Goal: Transaction & Acquisition: Purchase product/service

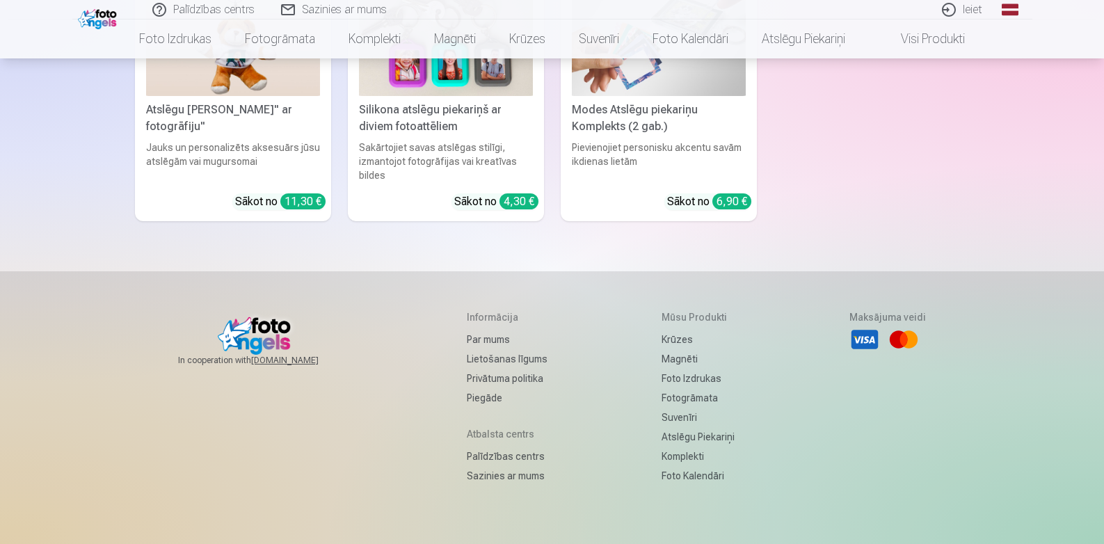
scroll to position [4512, 0]
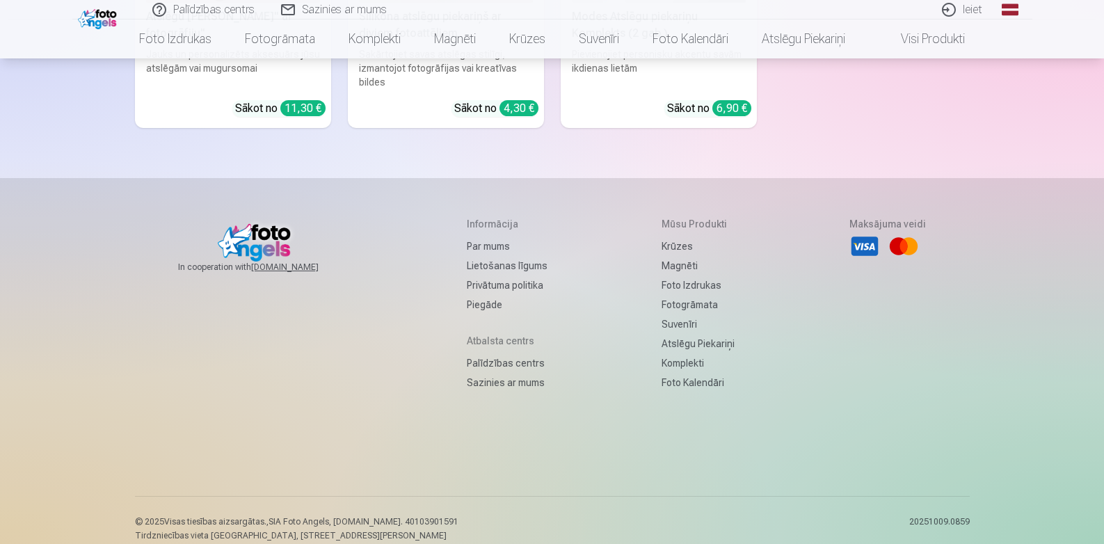
click at [473, 353] on link "Palīdzības centrs" at bounding box center [507, 362] width 81 height 19
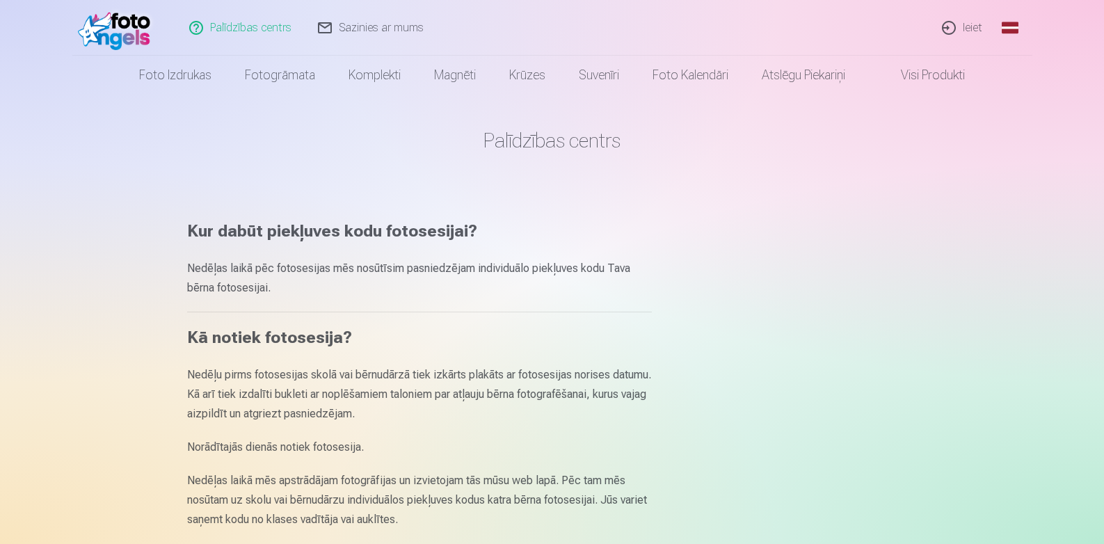
click at [357, 20] on link "Sazinies ar mums" at bounding box center [371, 28] width 132 height 56
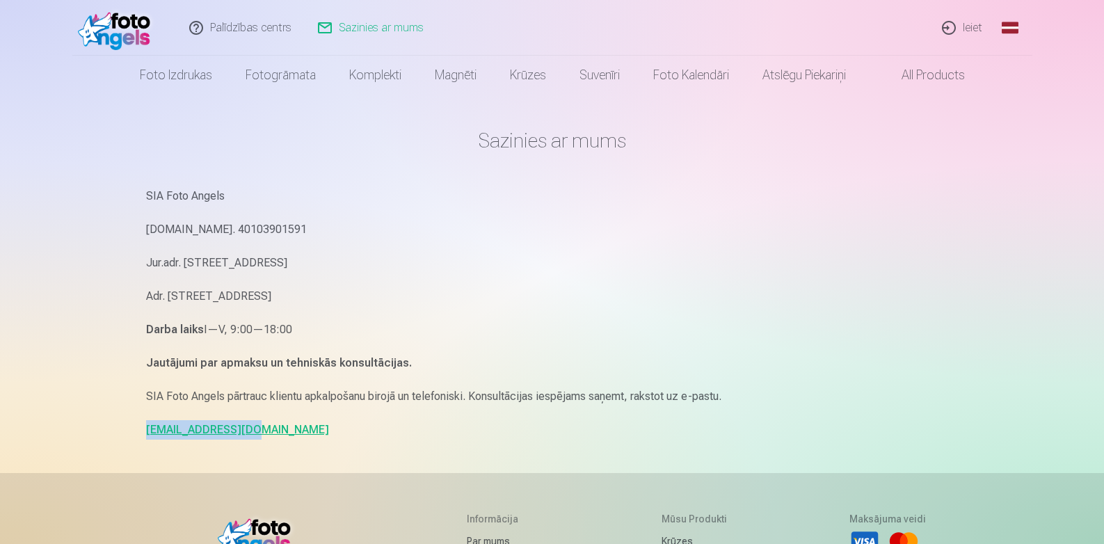
drag, startPoint x: 259, startPoint y: 433, endPoint x: 145, endPoint y: 435, distance: 114.1
click at [145, 435] on div "Sazinies ar mums SIA Foto Angels Reg.Nr. 40103901591 Jur.adr. Rīga, Dzelzavas i…" at bounding box center [552, 427] width 835 height 855
copy link "info@fotoangels.lv"
click at [961, 33] on link "Ieiet" at bounding box center [962, 28] width 67 height 56
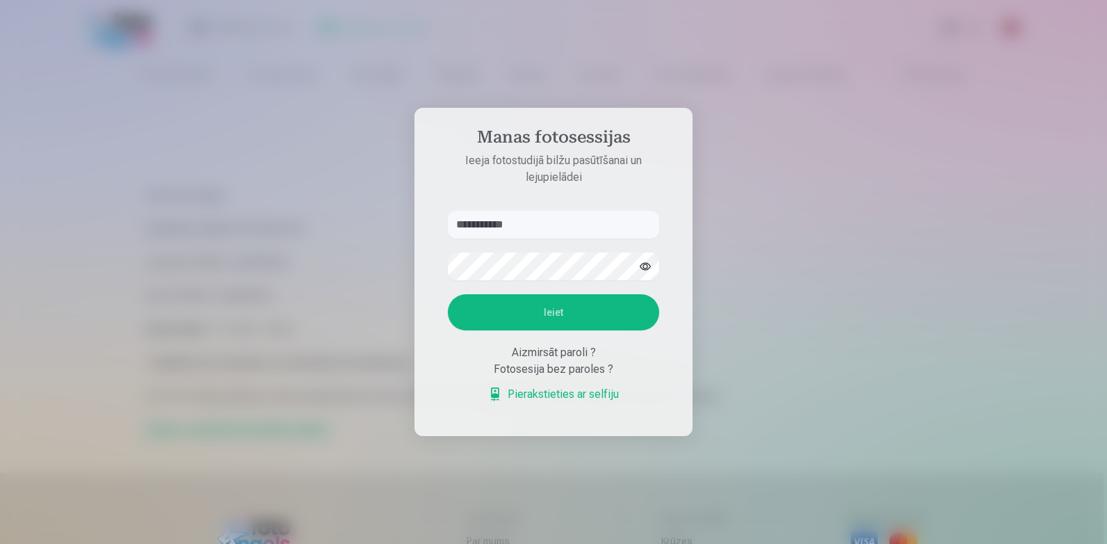
type input "**********"
click at [566, 307] on button "Ieiet" at bounding box center [553, 312] width 211 height 36
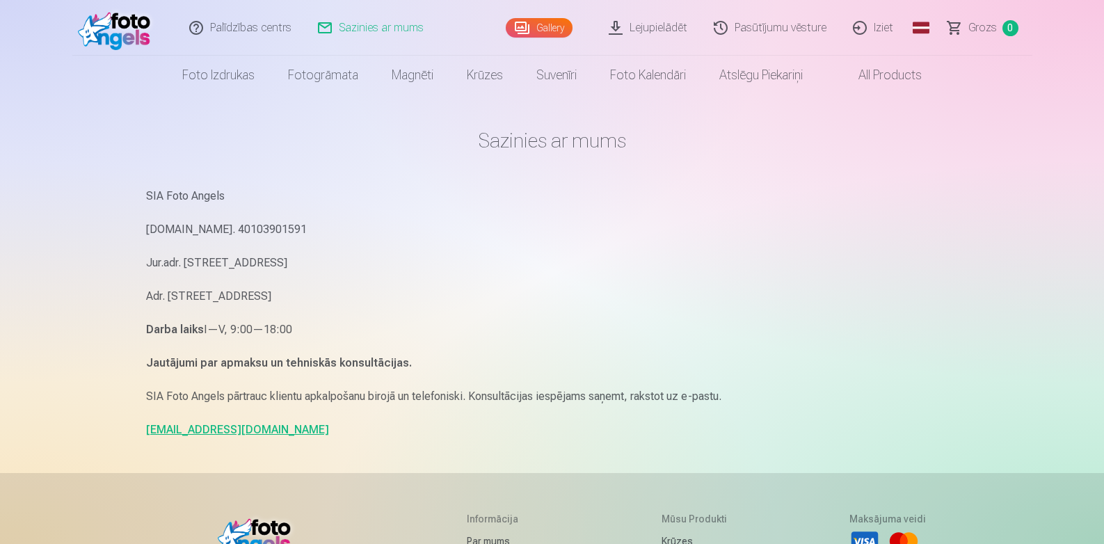
click at [677, 29] on link "Lejupielādēt" at bounding box center [648, 28] width 105 height 56
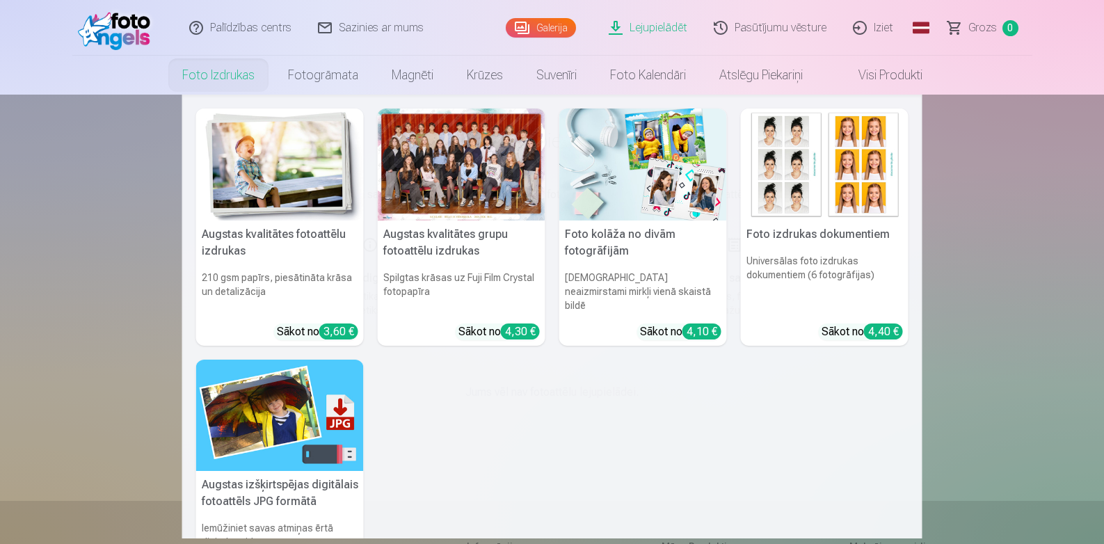
click at [211, 79] on link "Foto izdrukas" at bounding box center [219, 75] width 106 height 39
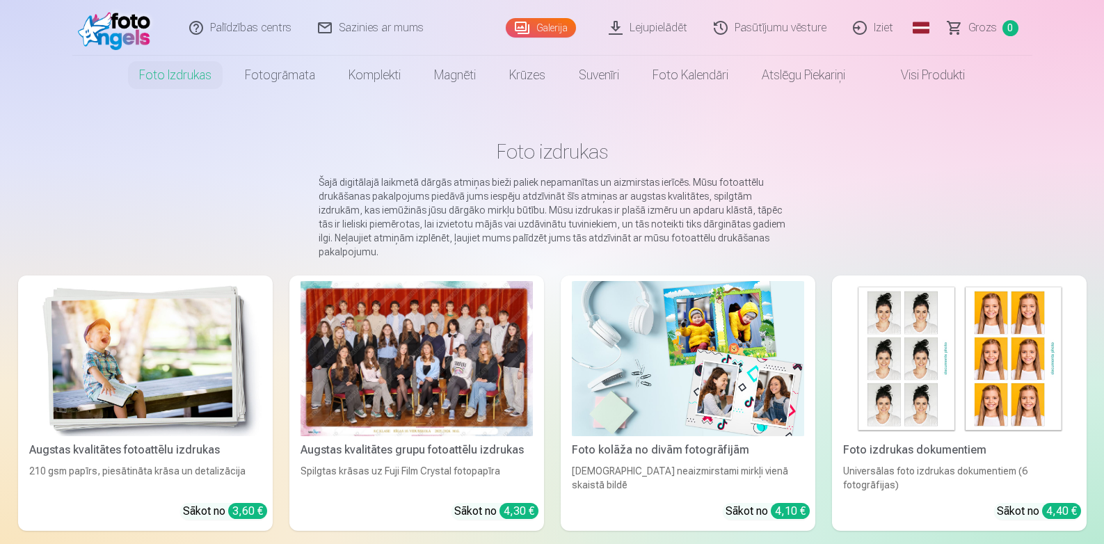
click at [426, 353] on div at bounding box center [416, 358] width 232 height 155
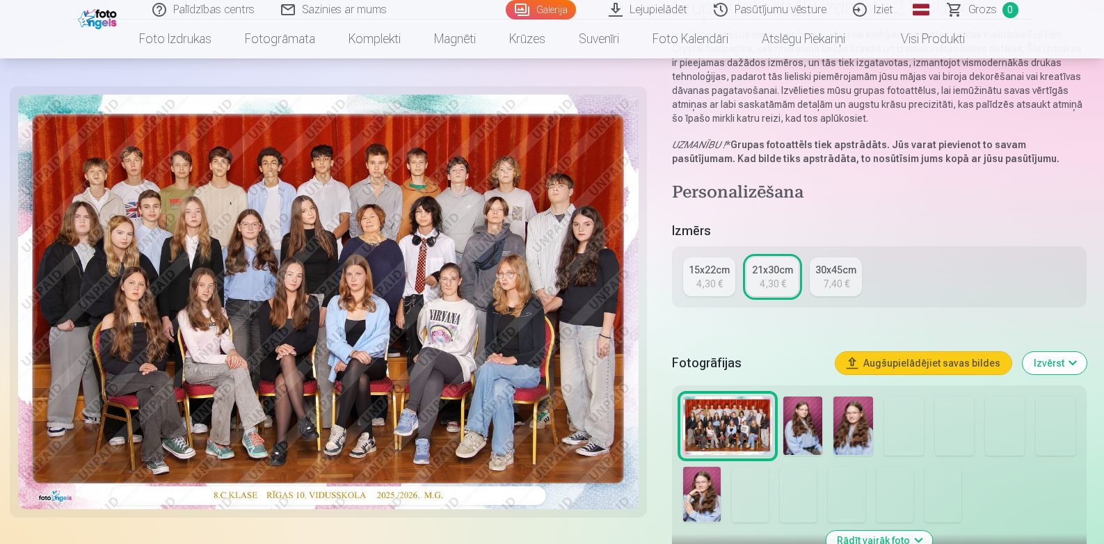
scroll to position [278, 0]
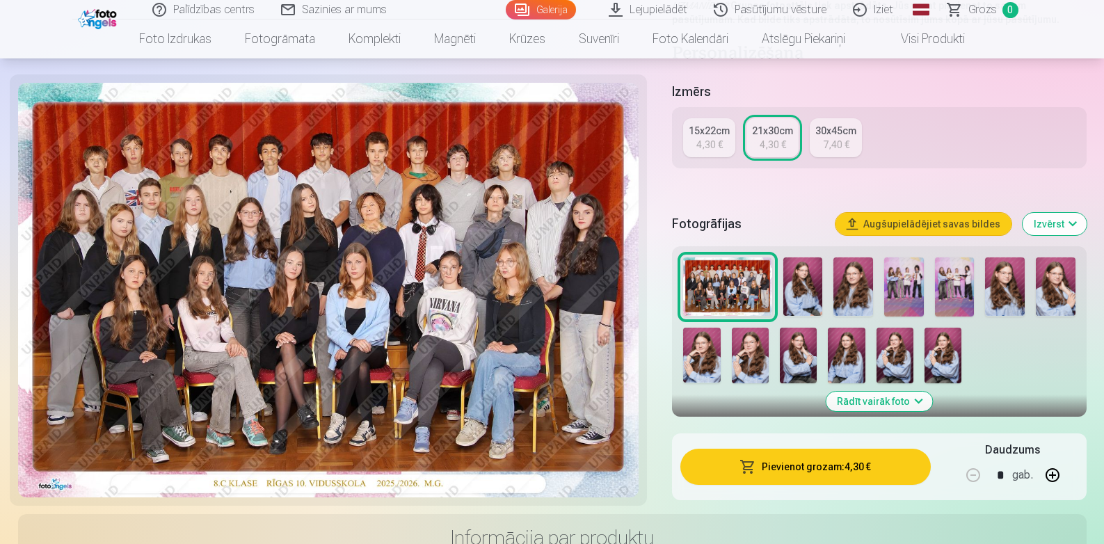
click at [803, 285] on img at bounding box center [803, 286] width 40 height 59
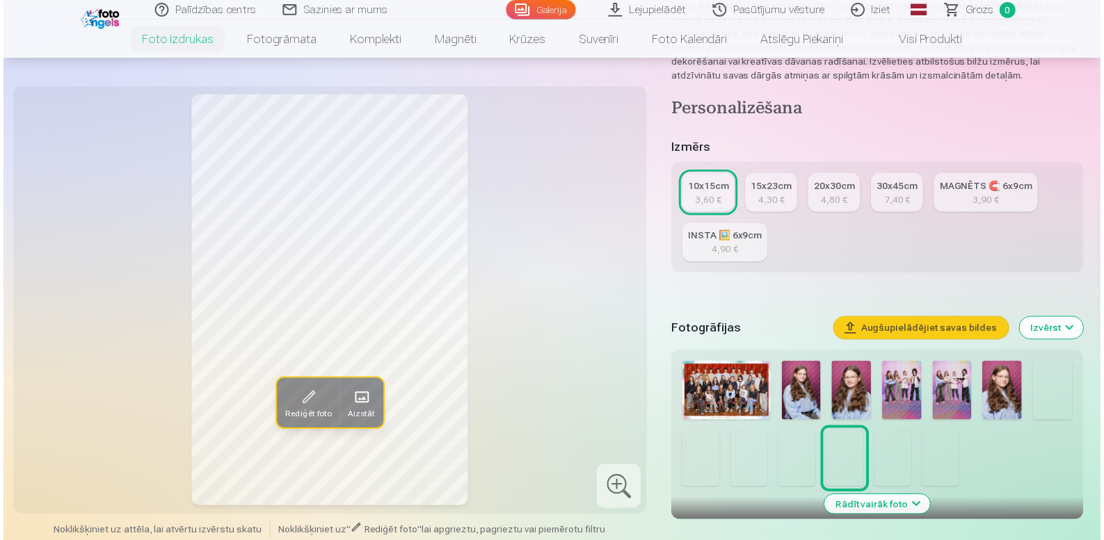
scroll to position [278, 0]
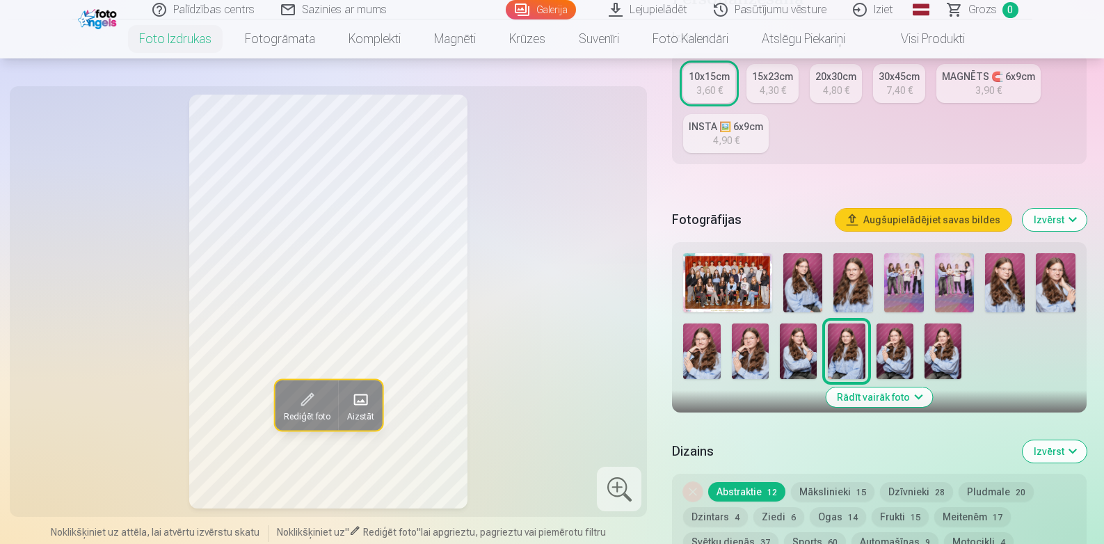
click at [902, 287] on img at bounding box center [904, 282] width 40 height 59
click at [954, 287] on img at bounding box center [955, 282] width 40 height 59
click at [694, 363] on img at bounding box center [701, 351] width 37 height 56
click at [717, 286] on img at bounding box center [727, 282] width 88 height 59
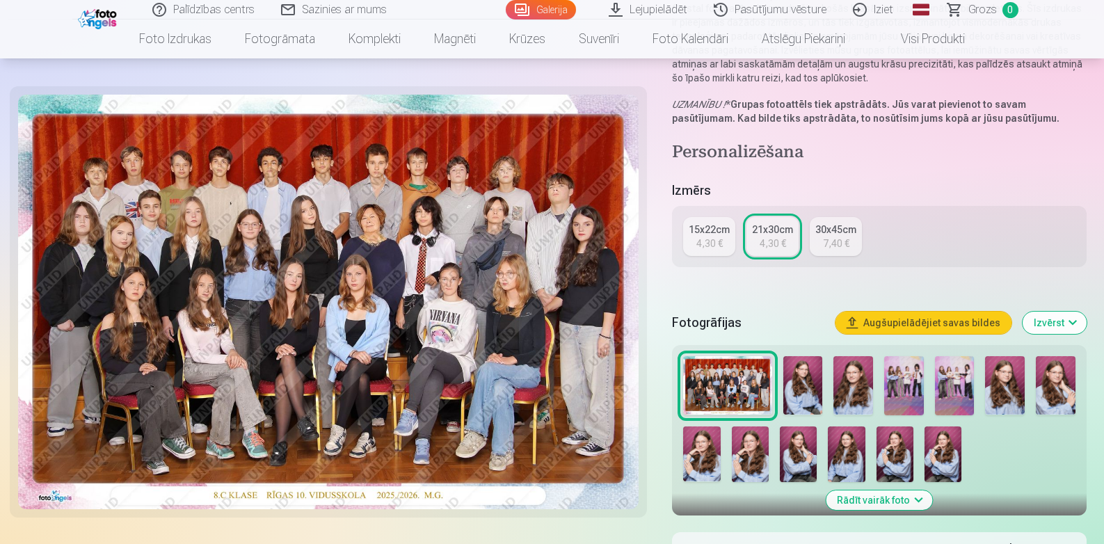
scroll to position [278, 0]
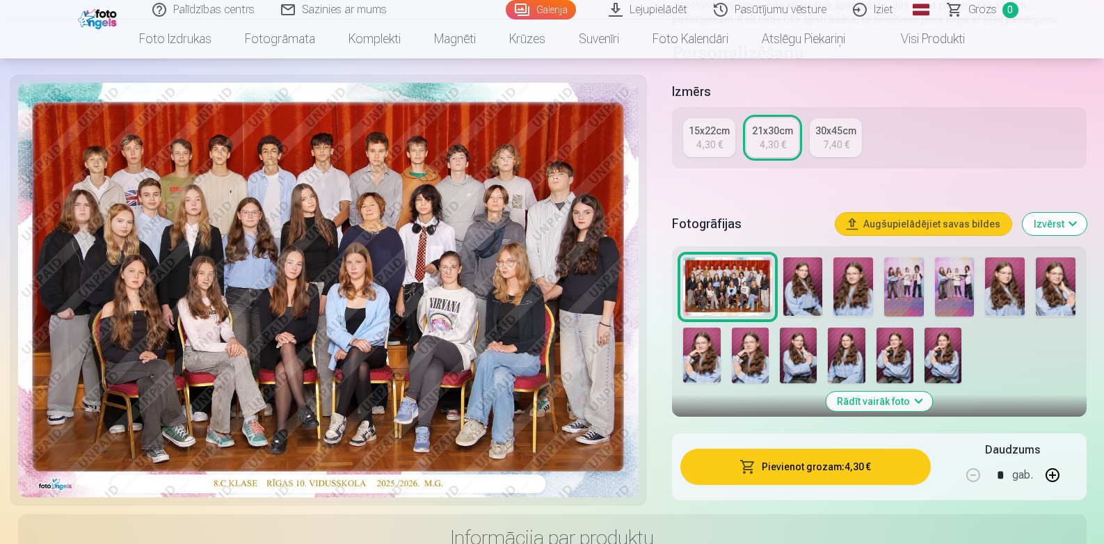
click at [819, 465] on button "Pievienot grozam : 4,30 €" at bounding box center [805, 467] width 250 height 36
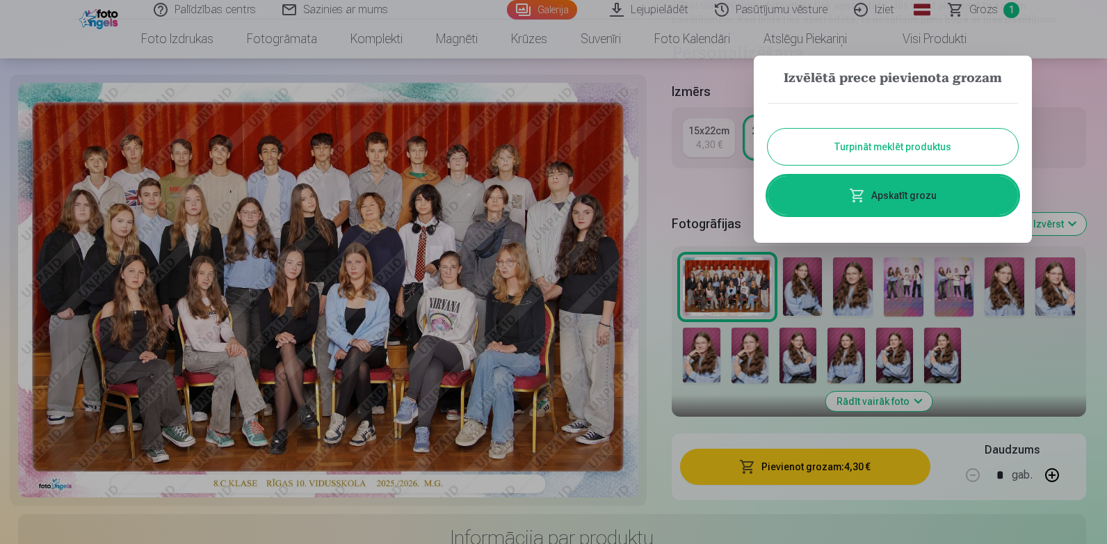
click at [901, 156] on button "Turpināt meklēt produktus" at bounding box center [893, 147] width 250 height 36
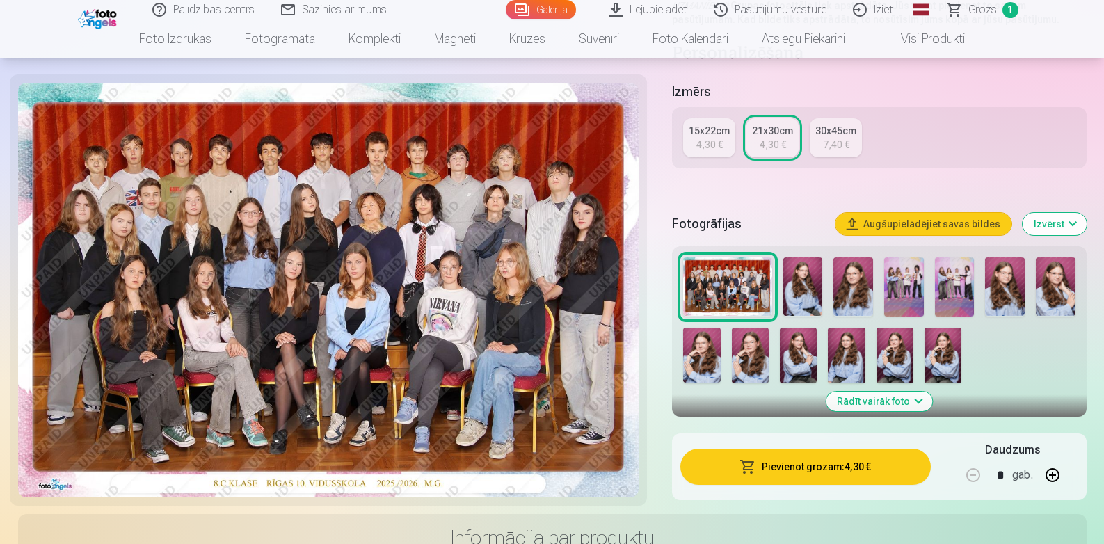
click at [802, 363] on img at bounding box center [798, 356] width 37 height 56
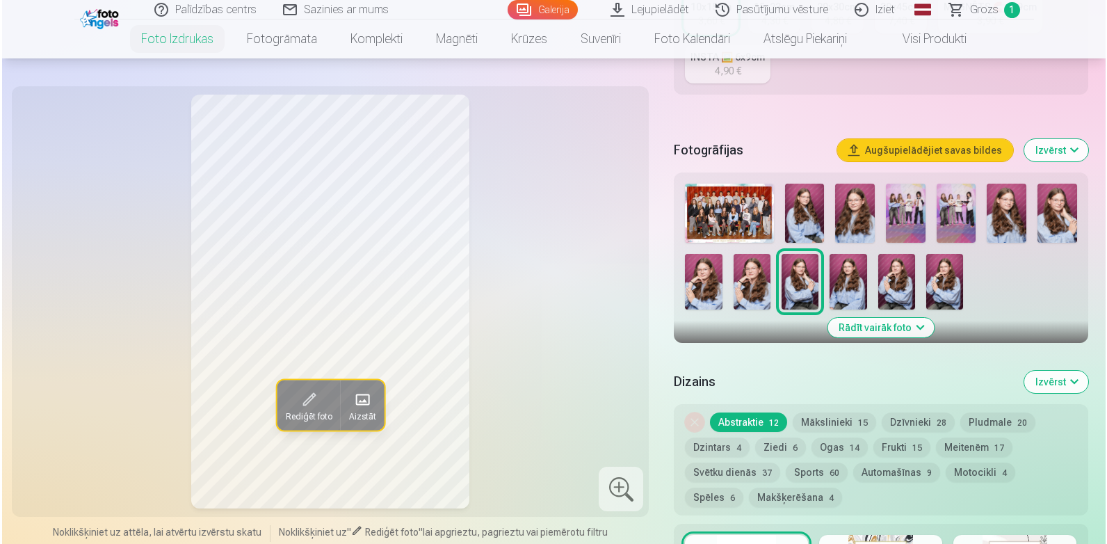
scroll to position [696, 0]
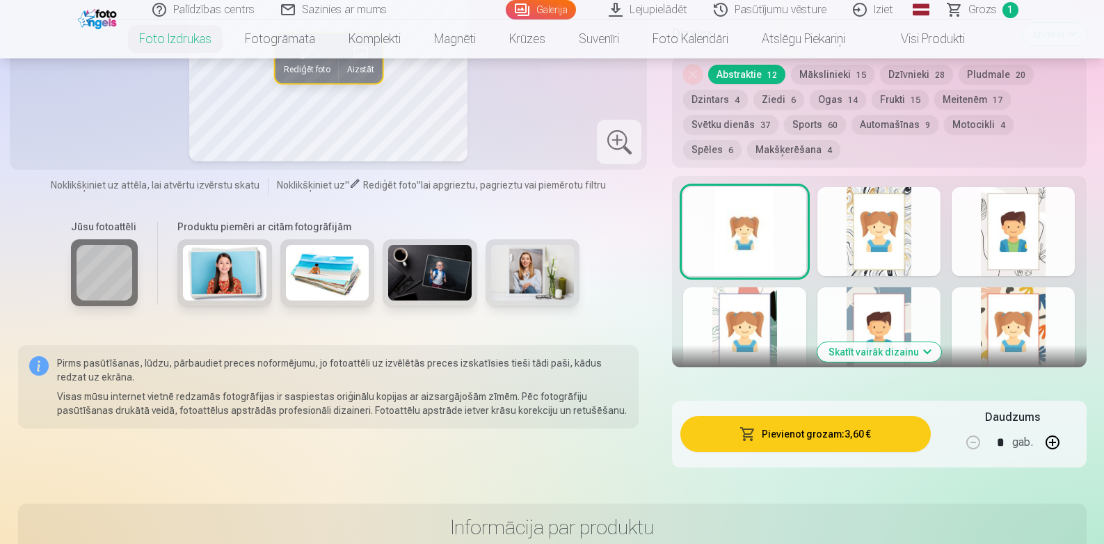
click at [825, 438] on button "Pievienot grozam : 3,60 €" at bounding box center [805, 434] width 250 height 36
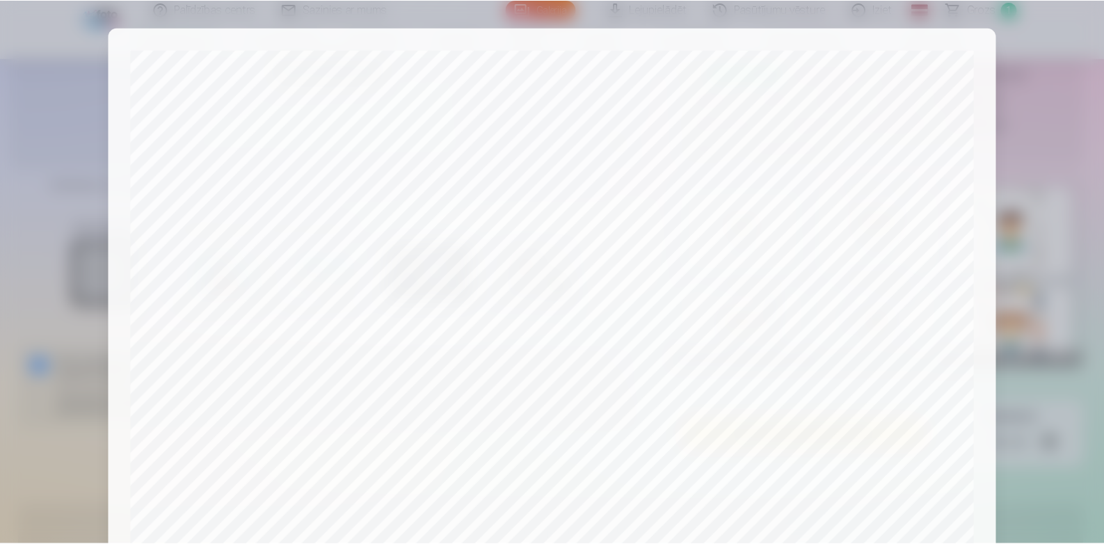
scroll to position [348, 0]
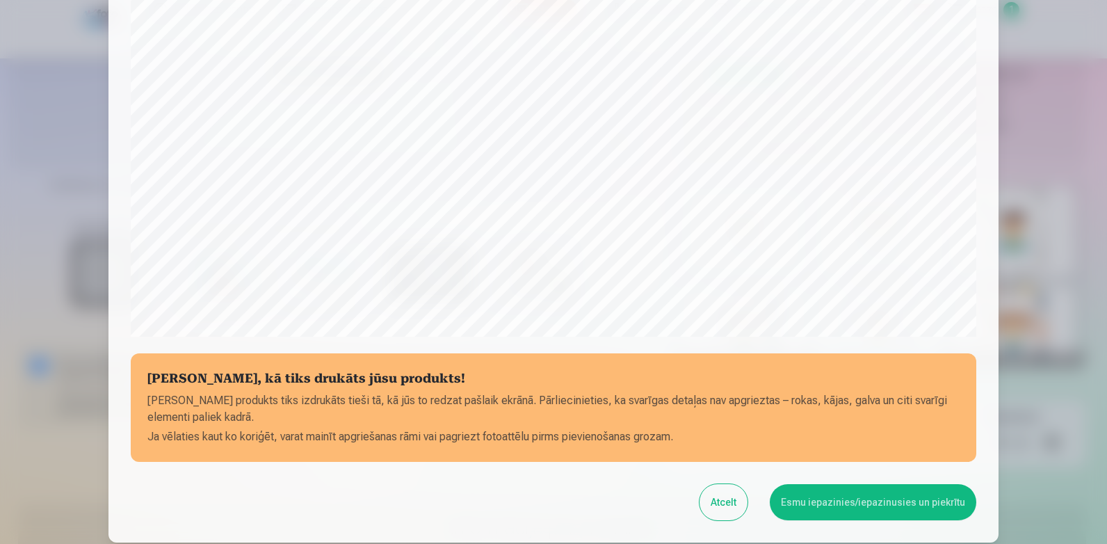
click at [884, 499] on button "Esmu iepazinies/iepazinusies un piekrītu" at bounding box center [873, 502] width 207 height 36
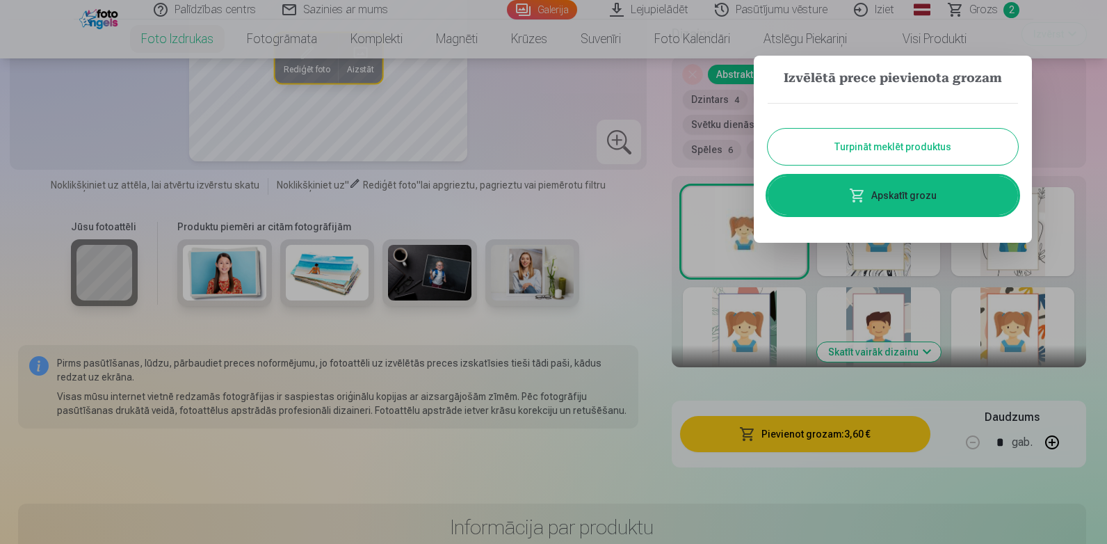
click at [859, 204] on link "Apskatīt grozu" at bounding box center [893, 195] width 250 height 39
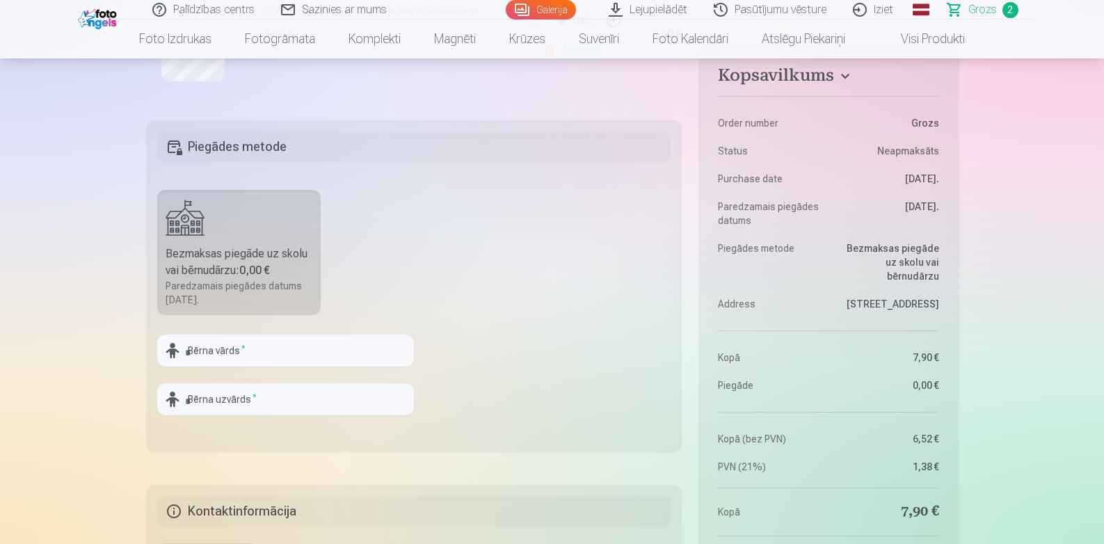
scroll to position [556, 0]
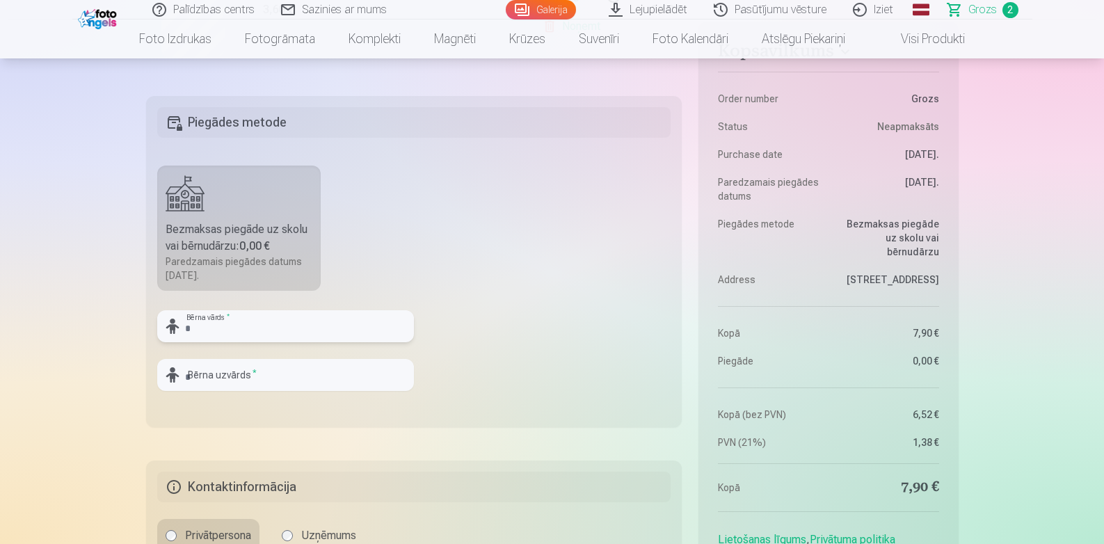
drag, startPoint x: 218, startPoint y: 322, endPoint x: 249, endPoint y: 331, distance: 31.9
click at [218, 321] on input "text" at bounding box center [285, 326] width 257 height 32
type input "*"
type input "****"
click at [287, 382] on input "text" at bounding box center [285, 375] width 257 height 32
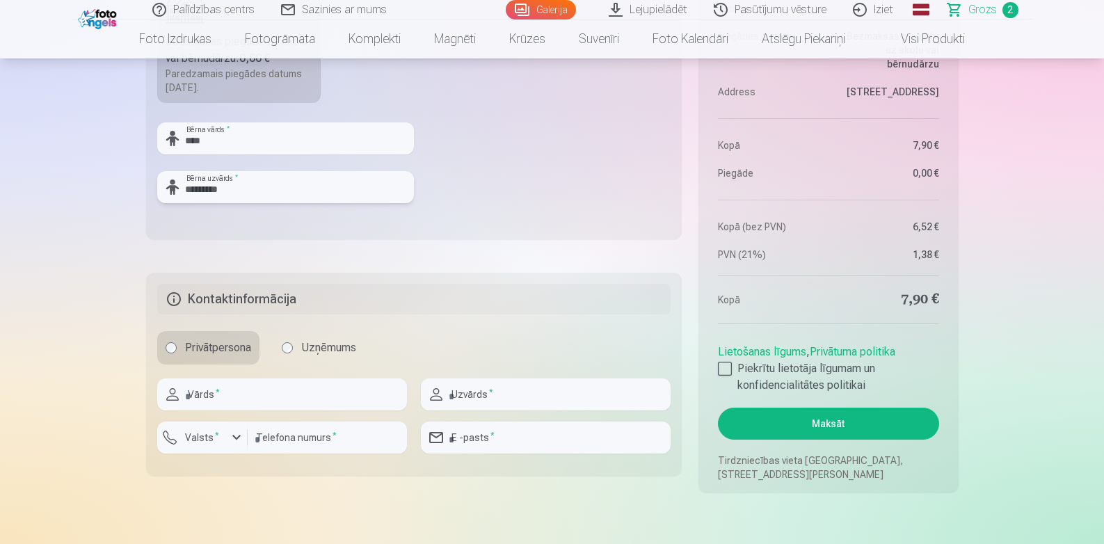
scroll to position [765, 0]
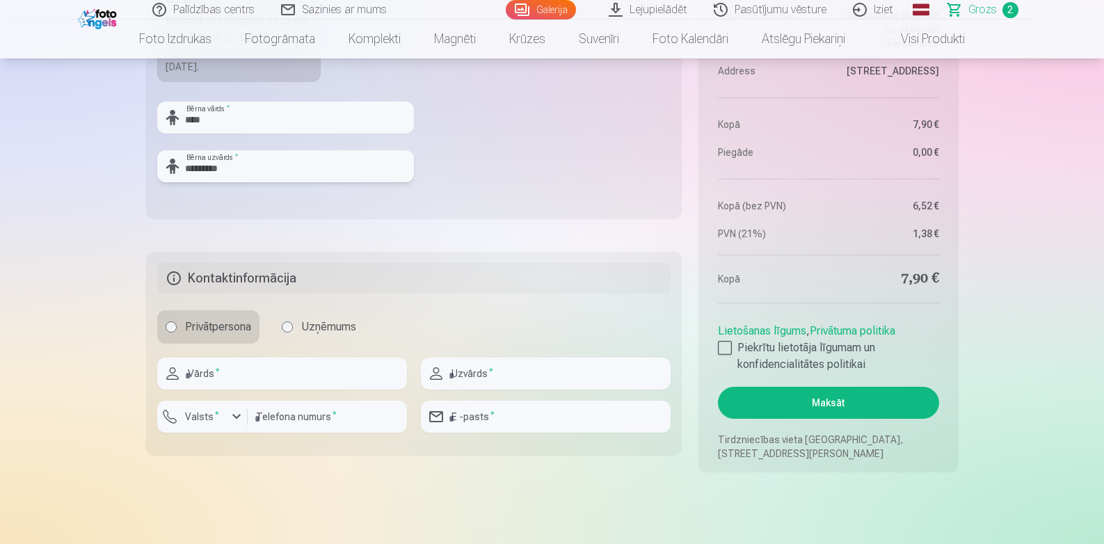
type input "*********"
click at [283, 383] on input "text" at bounding box center [282, 373] width 250 height 32
type input "*******"
click at [468, 371] on input "text" at bounding box center [546, 373] width 250 height 32
type input "*********"
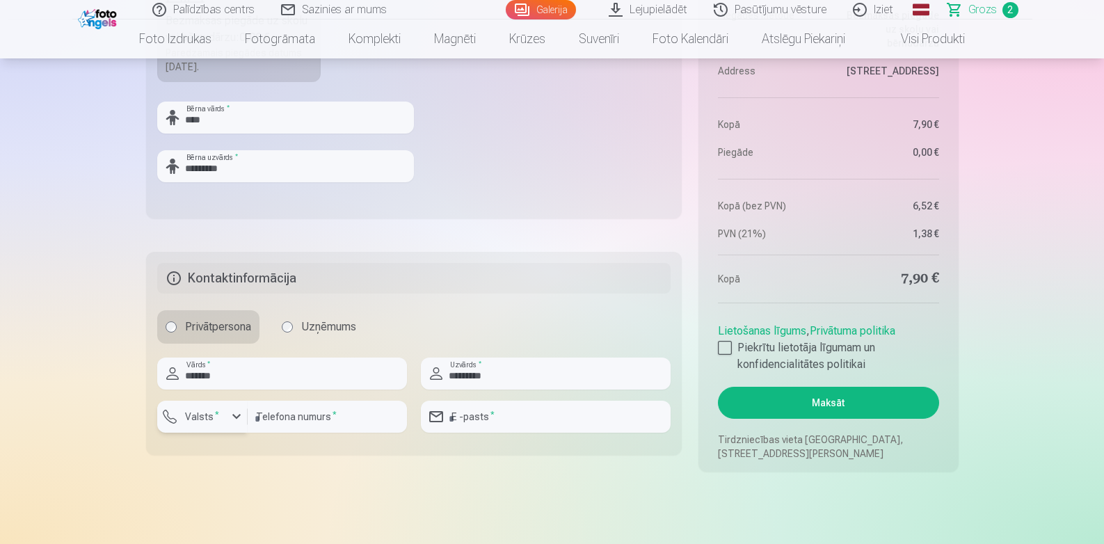
click at [238, 416] on div "button" at bounding box center [236, 416] width 17 height 17
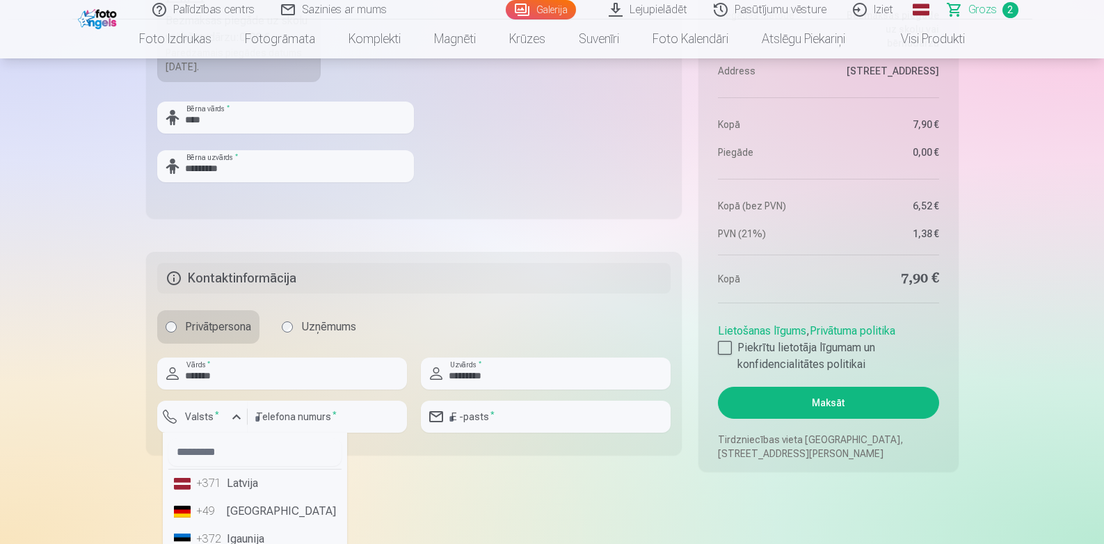
click at [257, 486] on li "+371 Latvija" at bounding box center [254, 483] width 173 height 28
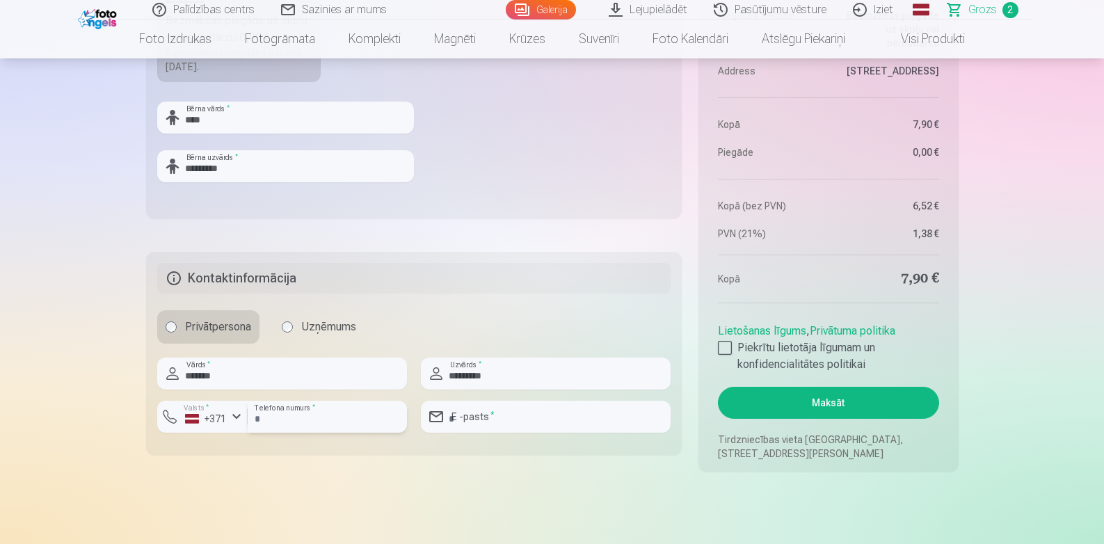
click at [332, 421] on input "number" at bounding box center [327, 417] width 159 height 32
type input "********"
click at [512, 412] on input "email" at bounding box center [546, 417] width 250 height 32
type input "**********"
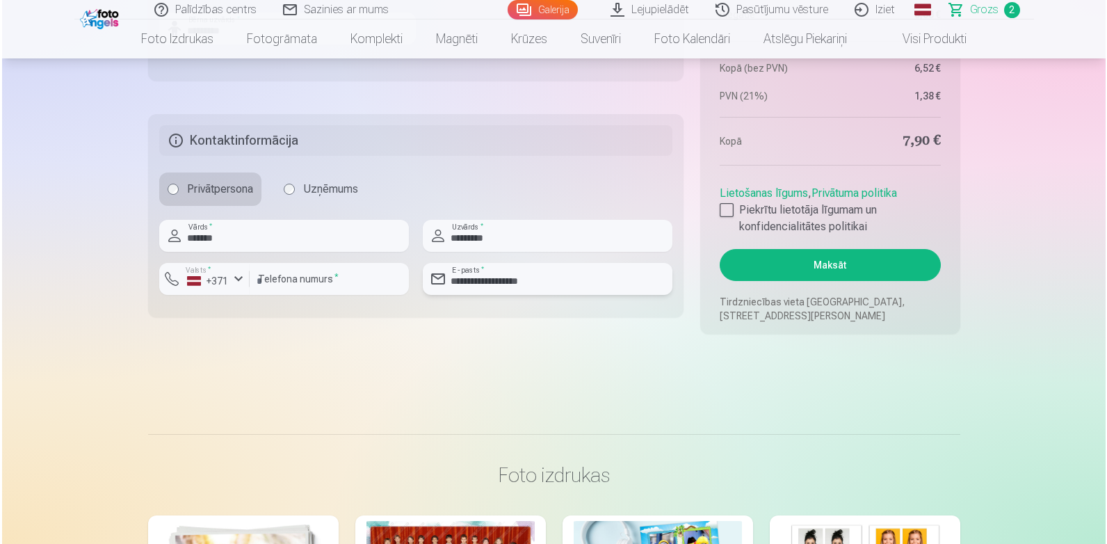
scroll to position [904, 0]
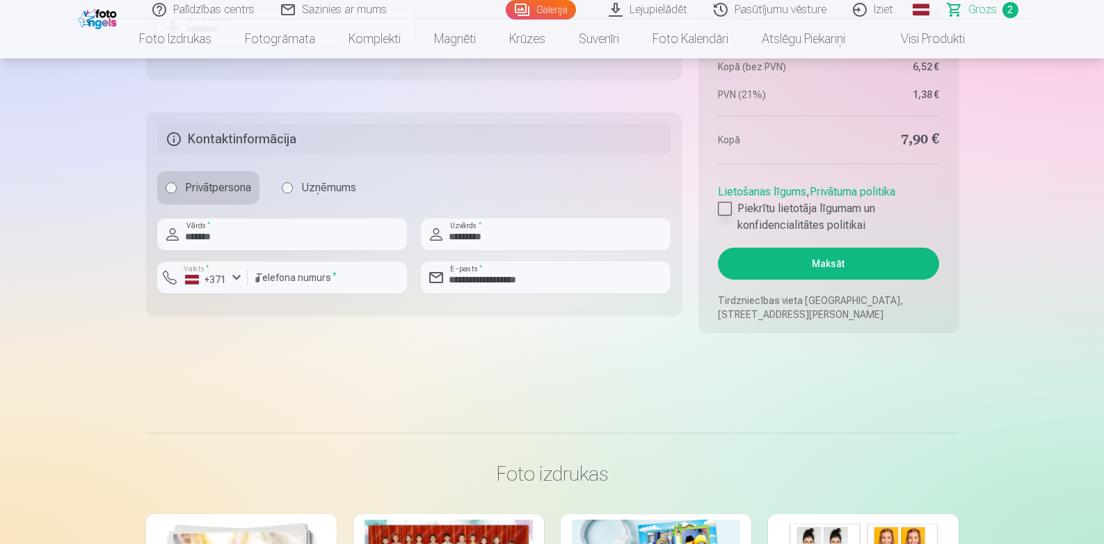
click at [722, 208] on div at bounding box center [725, 209] width 14 height 14
click at [842, 264] on button "Maksāt" at bounding box center [828, 264] width 220 height 32
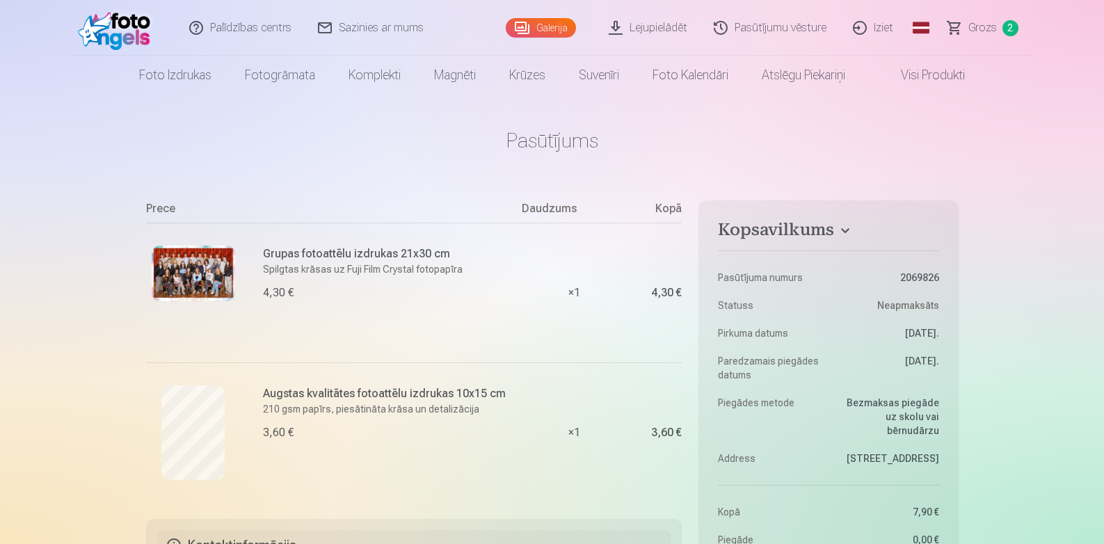
click at [970, 26] on span "Grozs" at bounding box center [982, 27] width 29 height 17
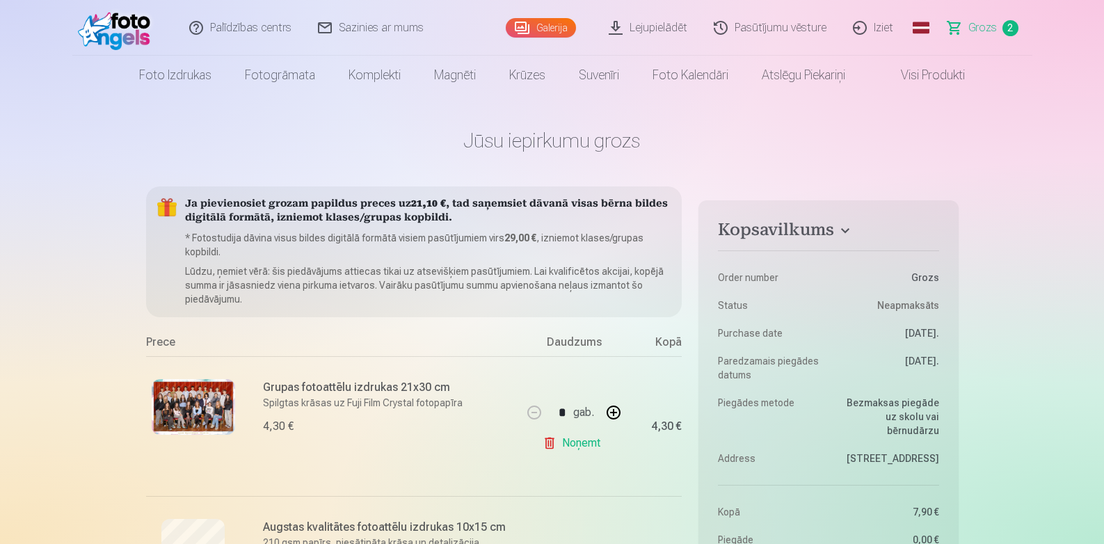
click at [587, 440] on link "Noņemt" at bounding box center [574, 443] width 63 height 28
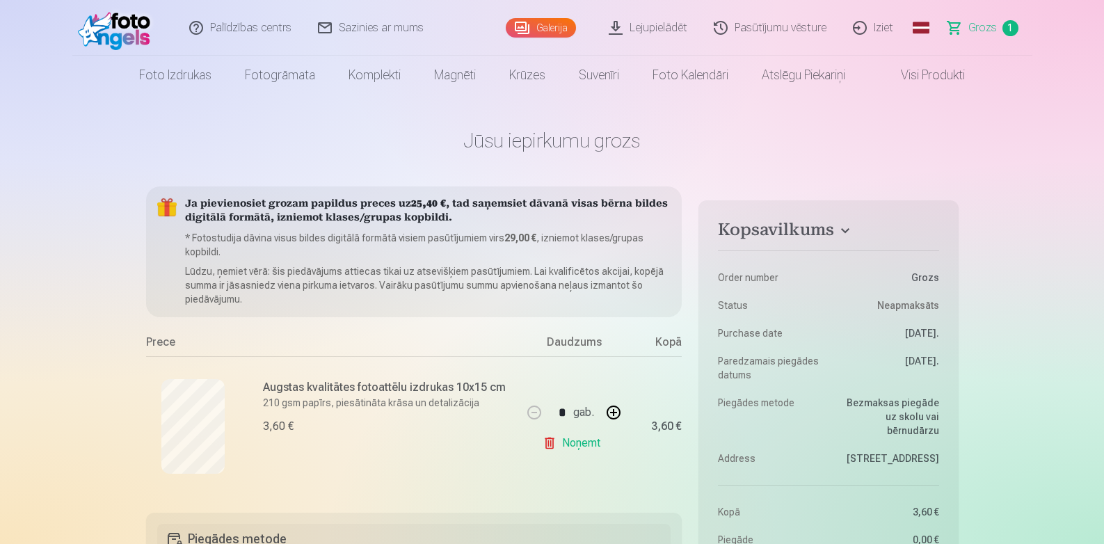
click at [587, 440] on link "Noņemt" at bounding box center [574, 443] width 63 height 28
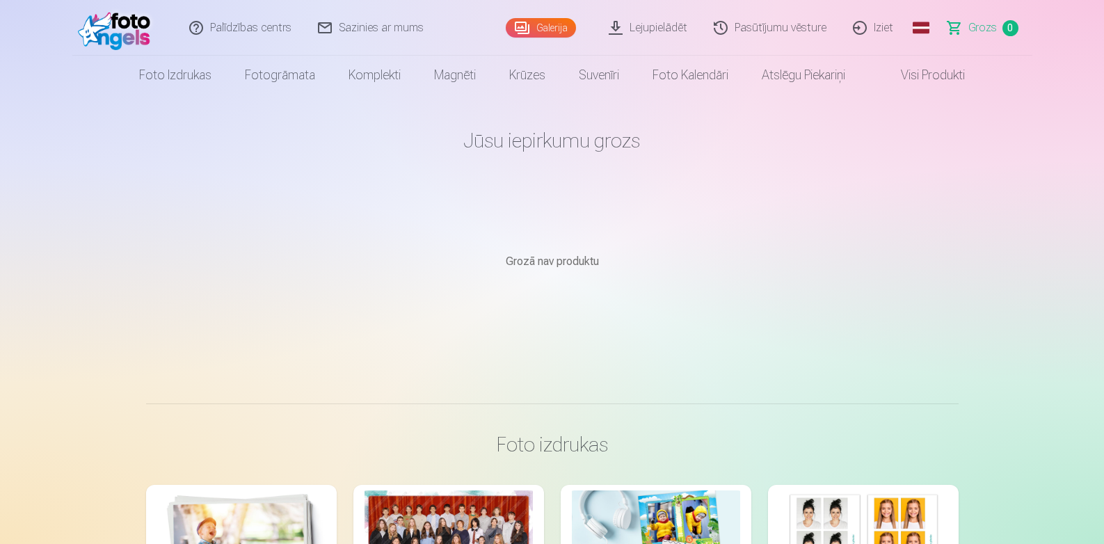
click at [880, 26] on link "Iziet" at bounding box center [873, 28] width 67 height 56
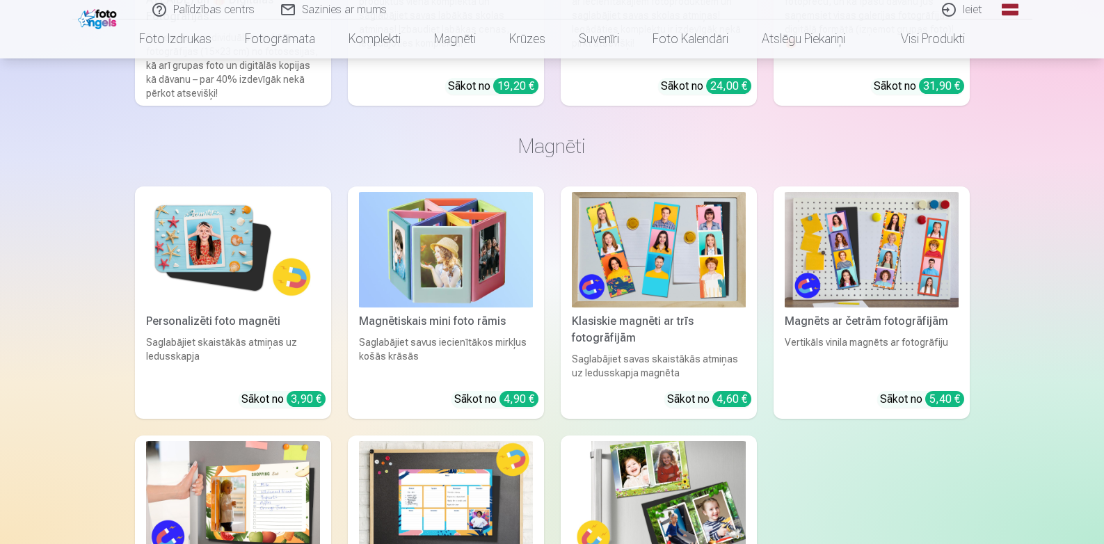
scroll to position [1452, 0]
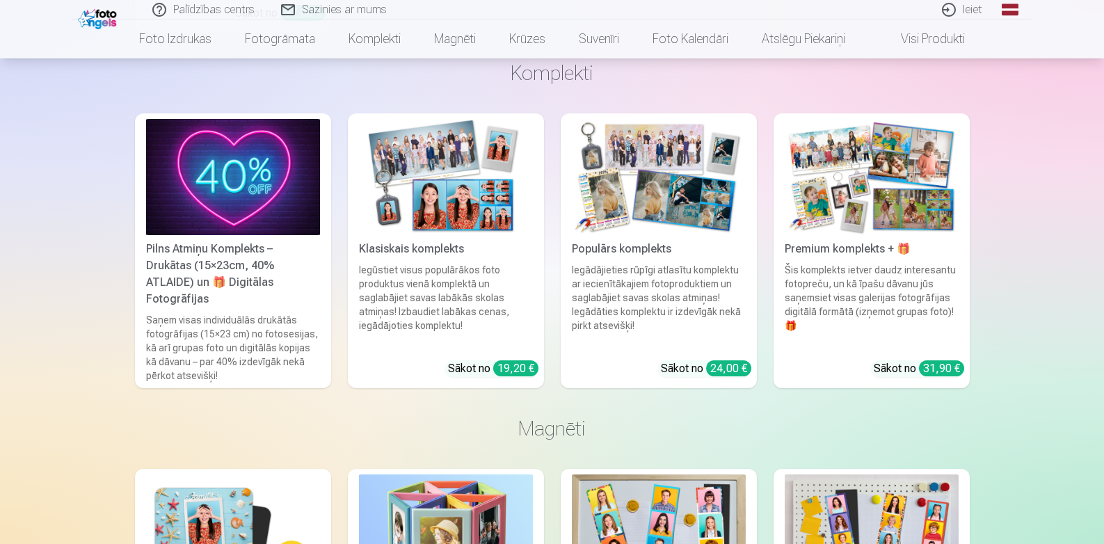
click at [206, 200] on img at bounding box center [233, 177] width 174 height 116
